Goal: Information Seeking & Learning: Learn about a topic

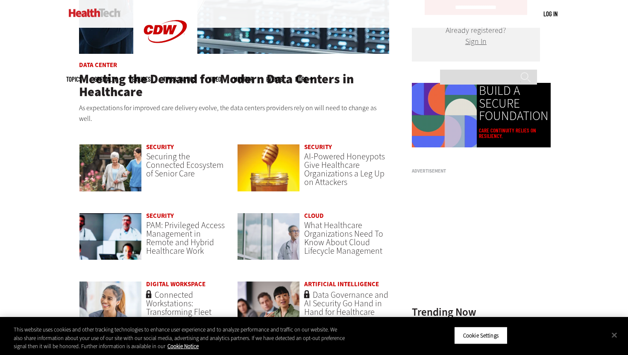
scroll to position [593, 0]
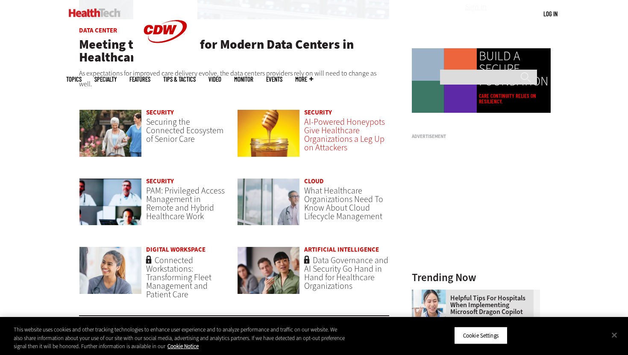
click at [330, 137] on span "AI-Powered Honeypots Give Healthcare Organizations a Leg Up on Attackers" at bounding box center [344, 134] width 81 height 37
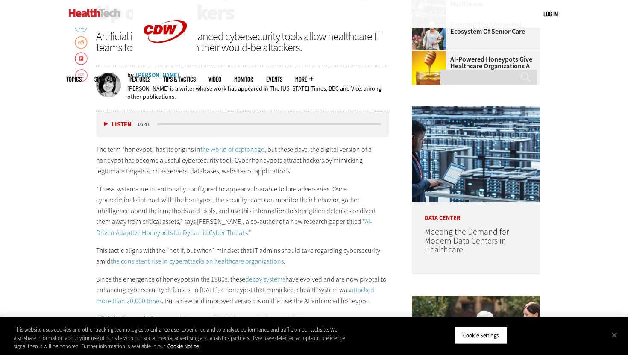
scroll to position [387, 0]
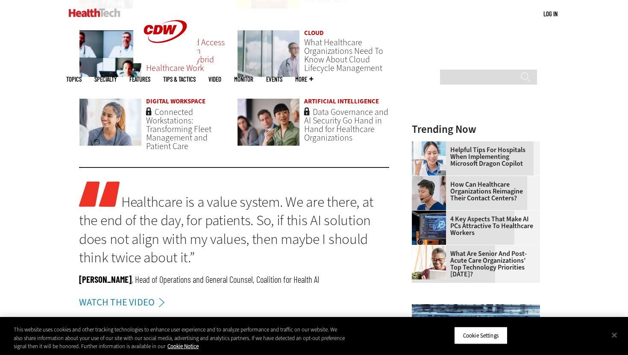
scroll to position [770, 0]
